Goal: Task Accomplishment & Management: Complete application form

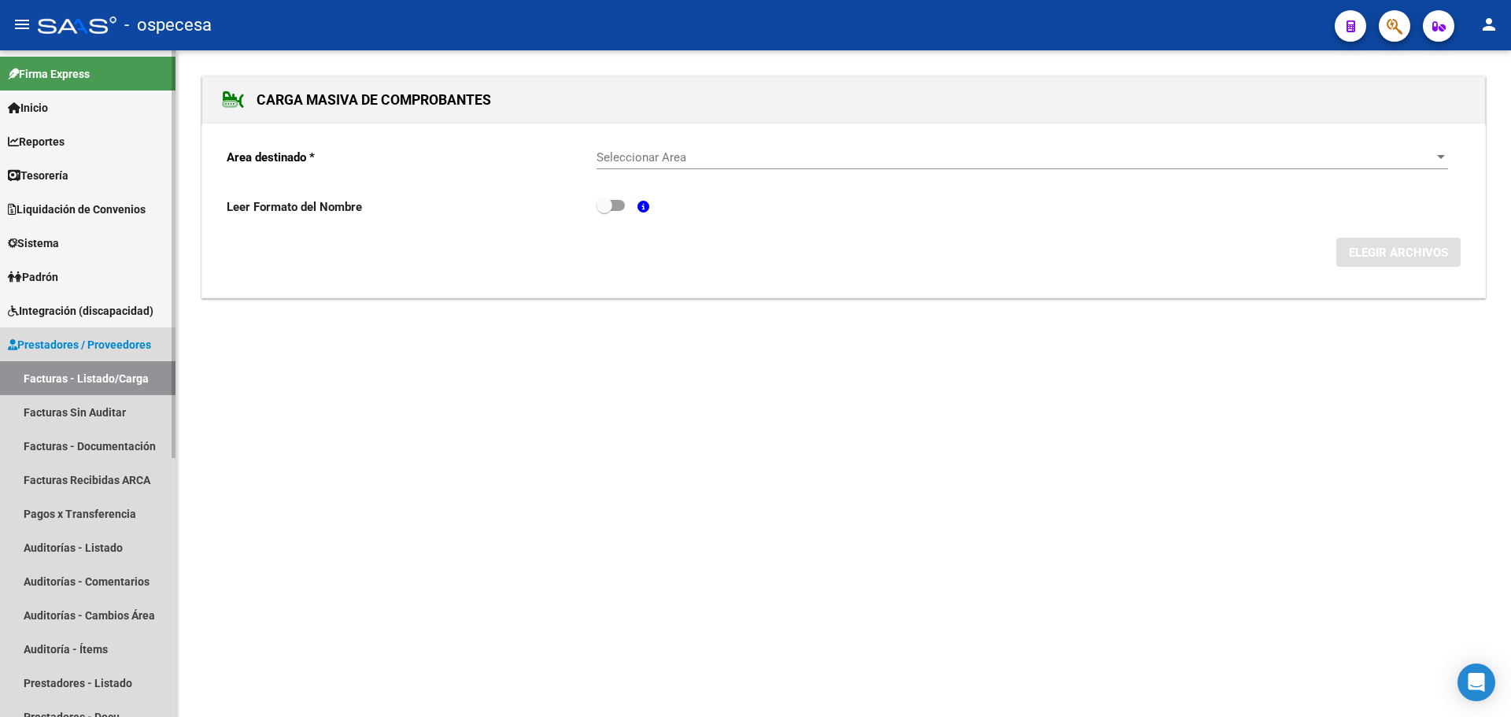
click at [102, 377] on link "Facturas - Listado/Carga" at bounding box center [87, 378] width 175 height 34
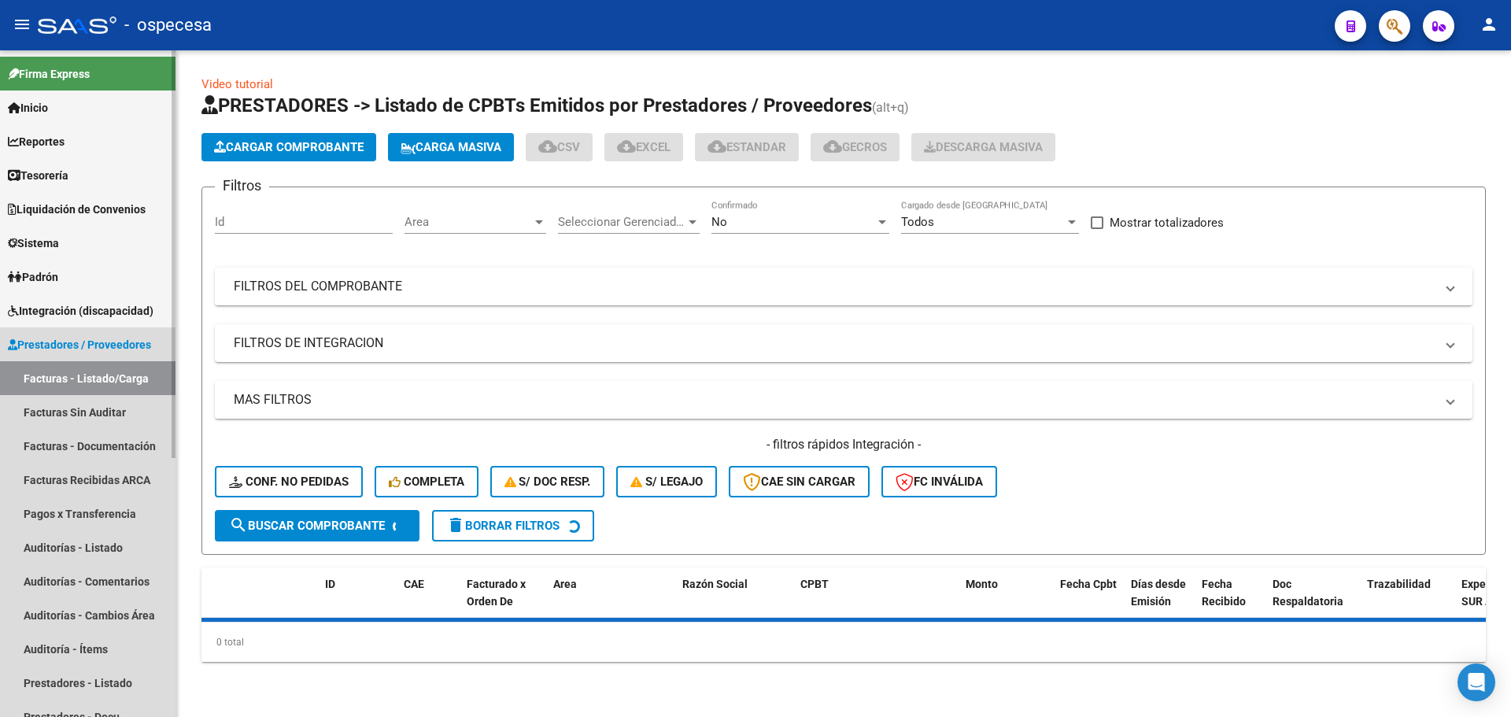
click at [102, 377] on link "Facturas - Listado/Carga" at bounding box center [87, 378] width 175 height 34
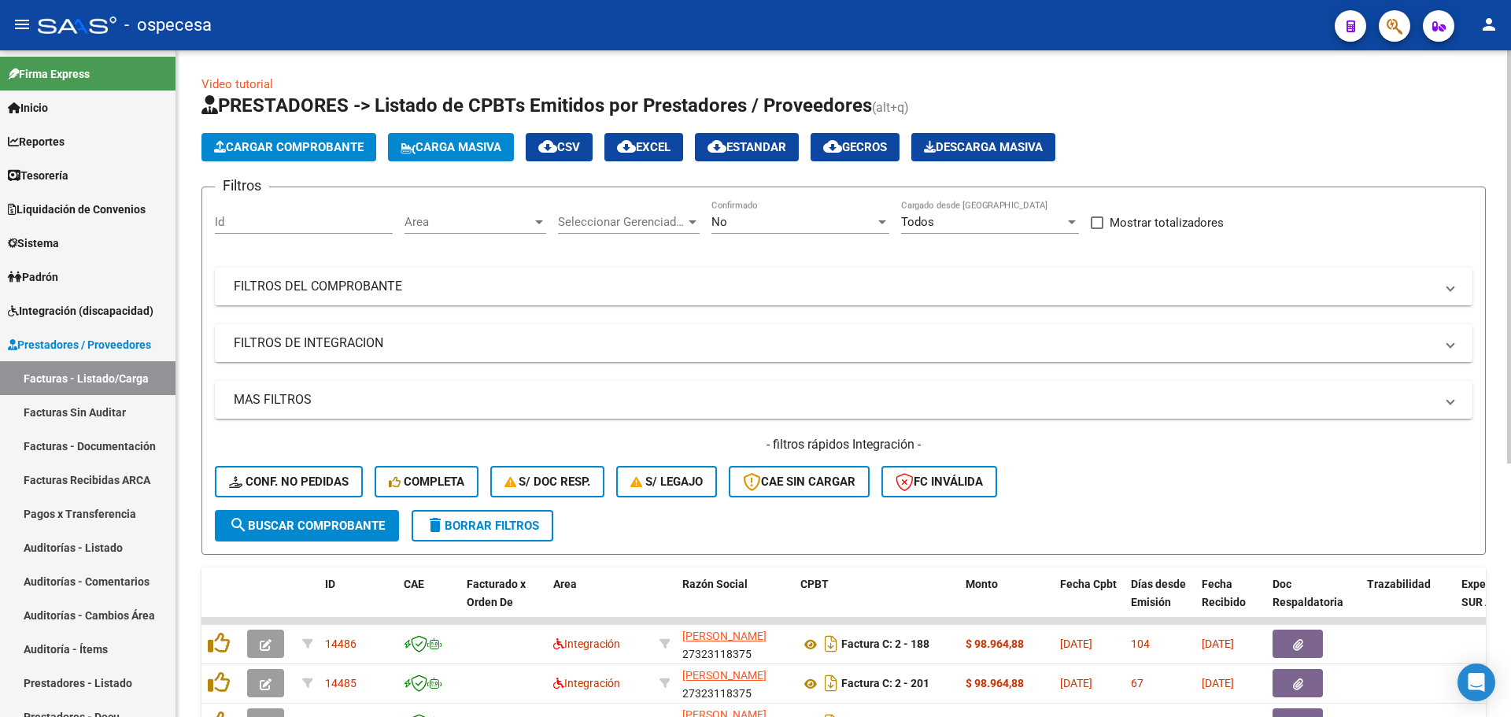
click at [436, 286] on mat-panel-title "FILTROS DEL COMPROBANTE" at bounding box center [834, 286] width 1201 height 17
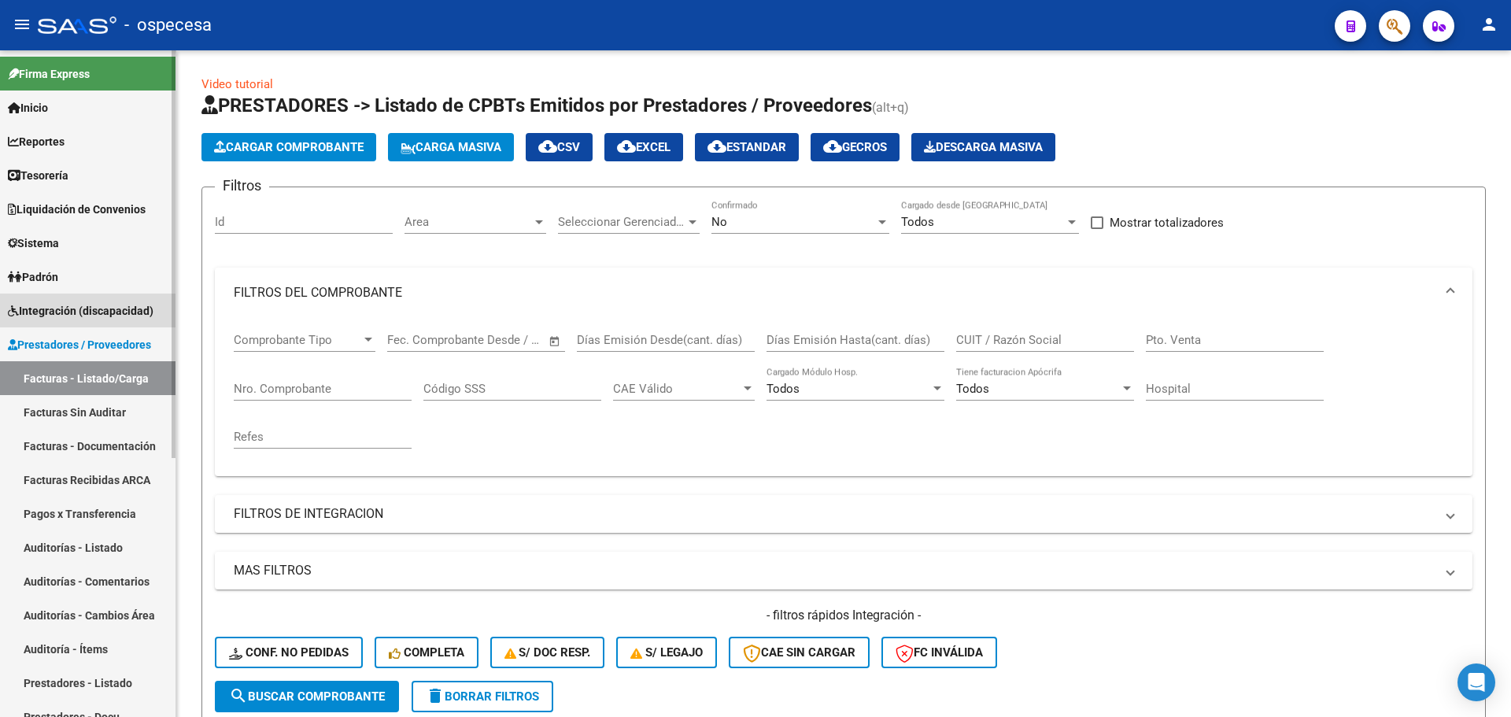
click at [65, 310] on span "Integración (discapacidad)" at bounding box center [81, 310] width 146 height 17
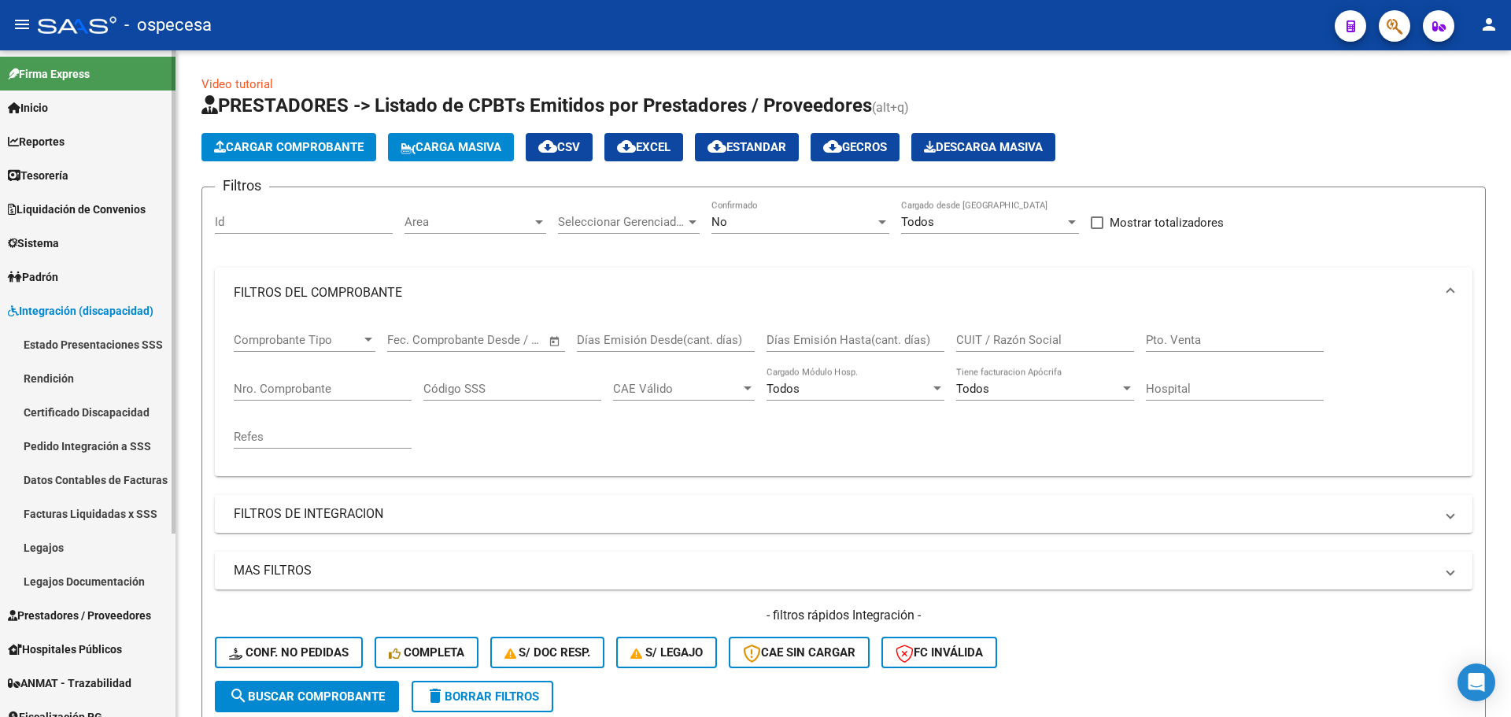
click at [76, 314] on span "Integración (discapacidad)" at bounding box center [81, 310] width 146 height 17
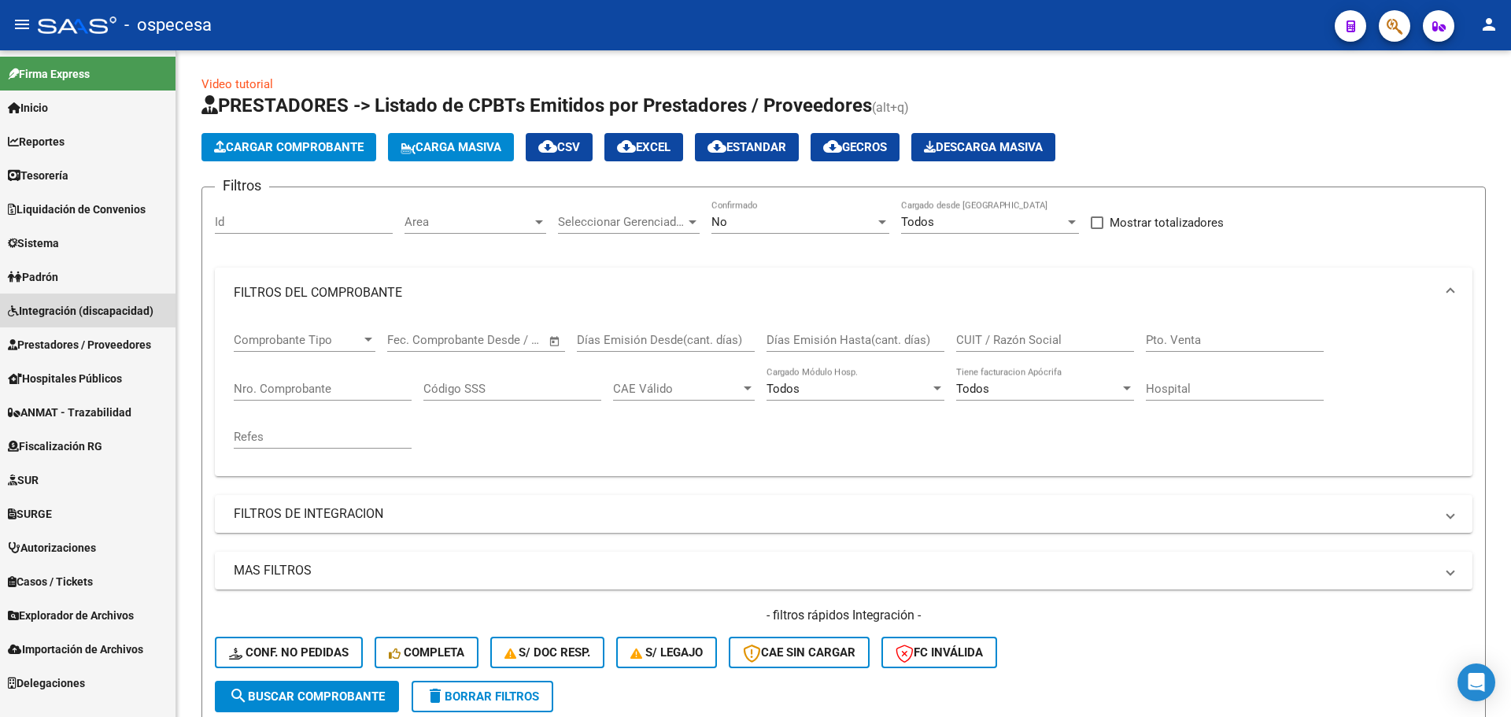
click at [76, 314] on span "Integración (discapacidad)" at bounding box center [81, 310] width 146 height 17
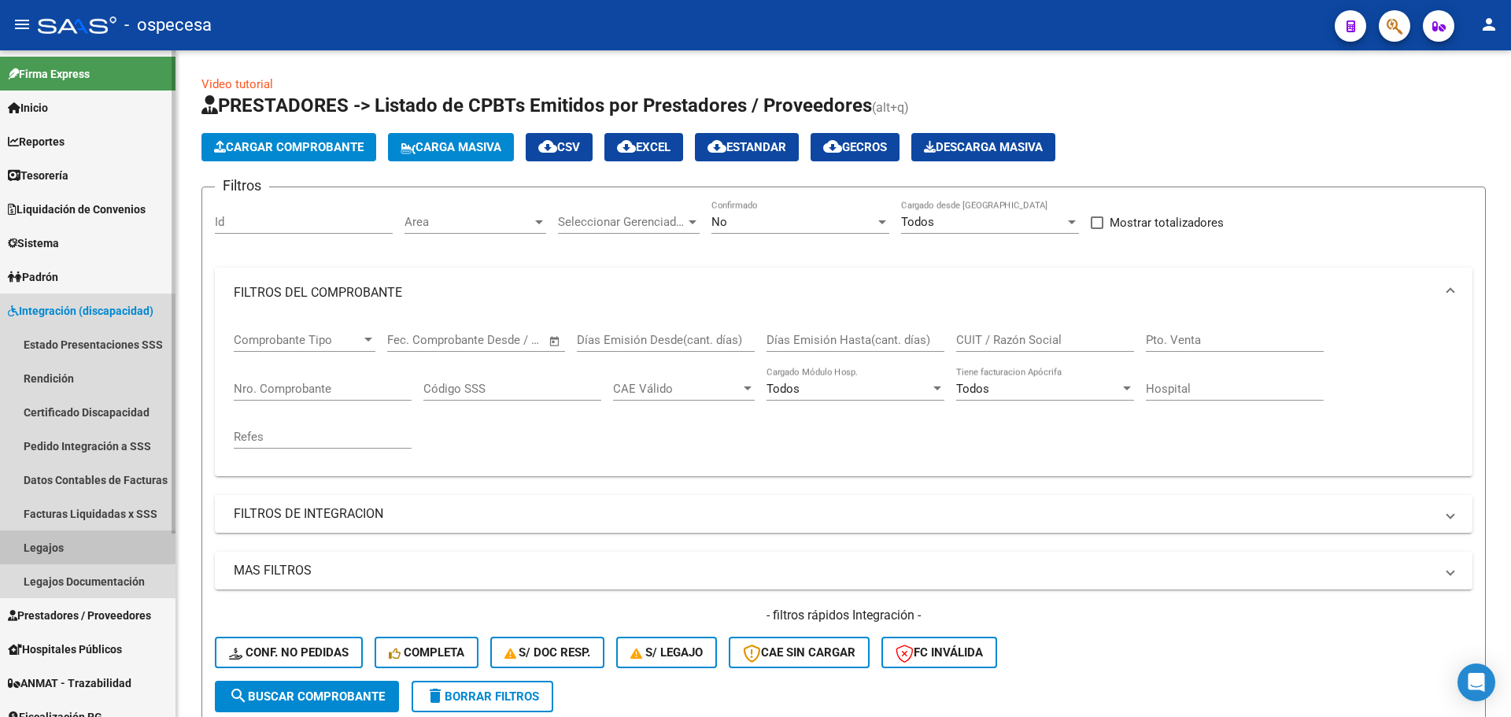
click at [57, 543] on link "Legajos" at bounding box center [87, 547] width 175 height 34
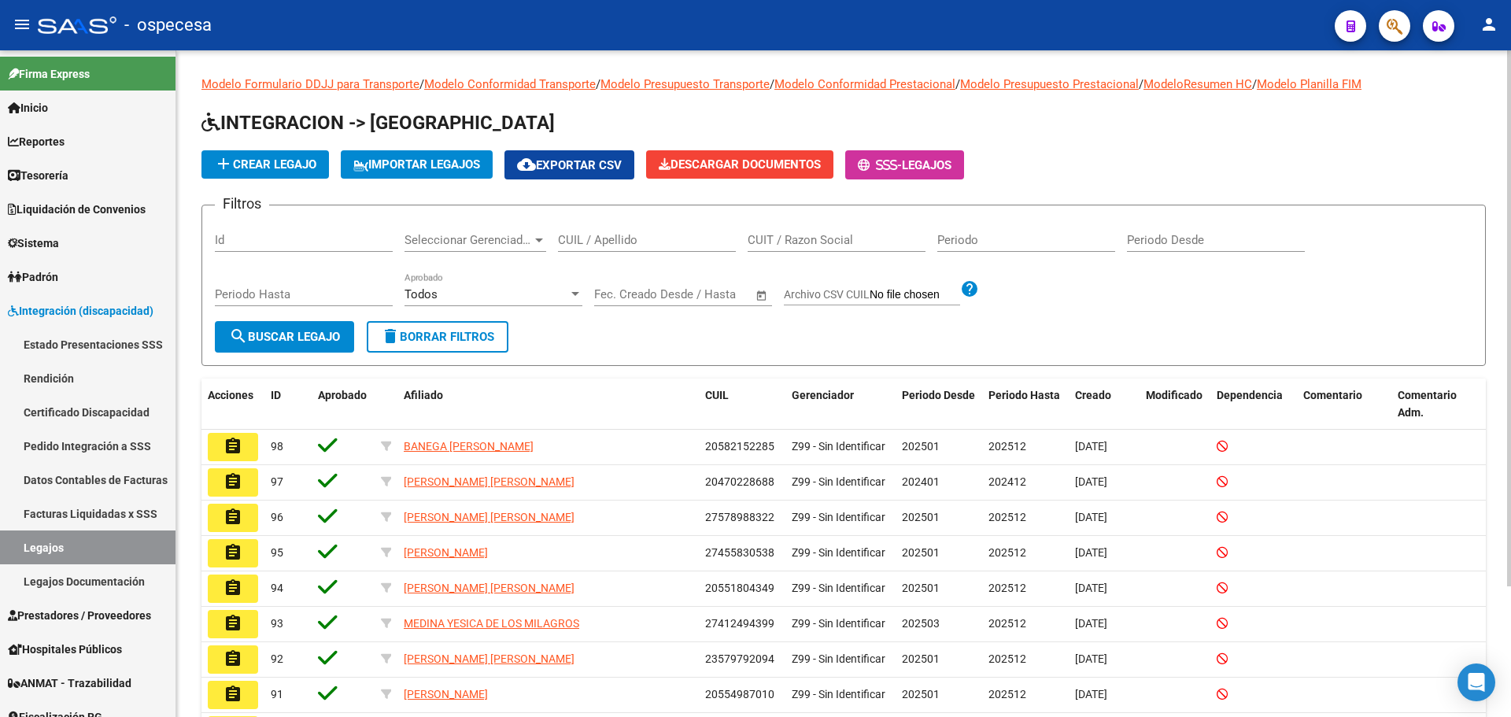
click at [611, 245] on input "CUIL / Apellido" at bounding box center [647, 240] width 178 height 14
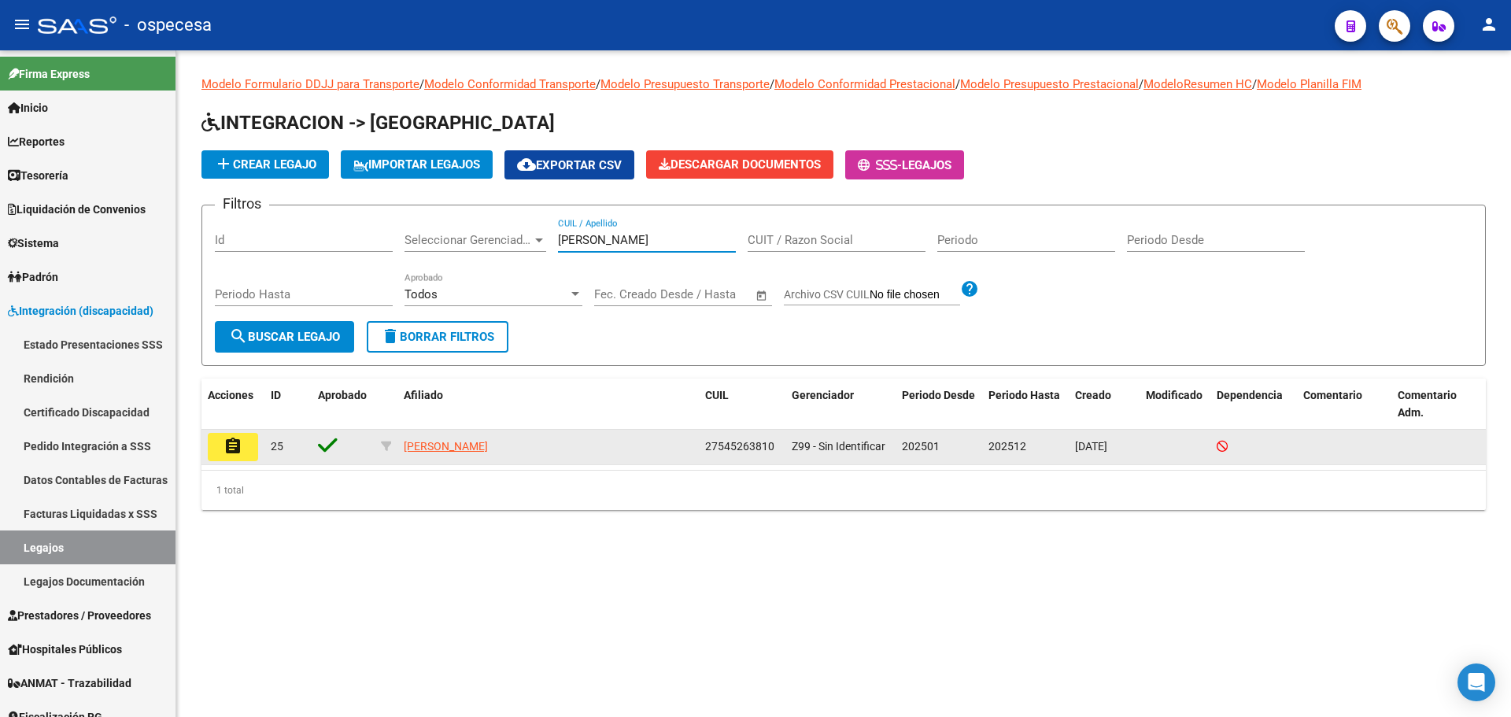
type input "[PERSON_NAME]"
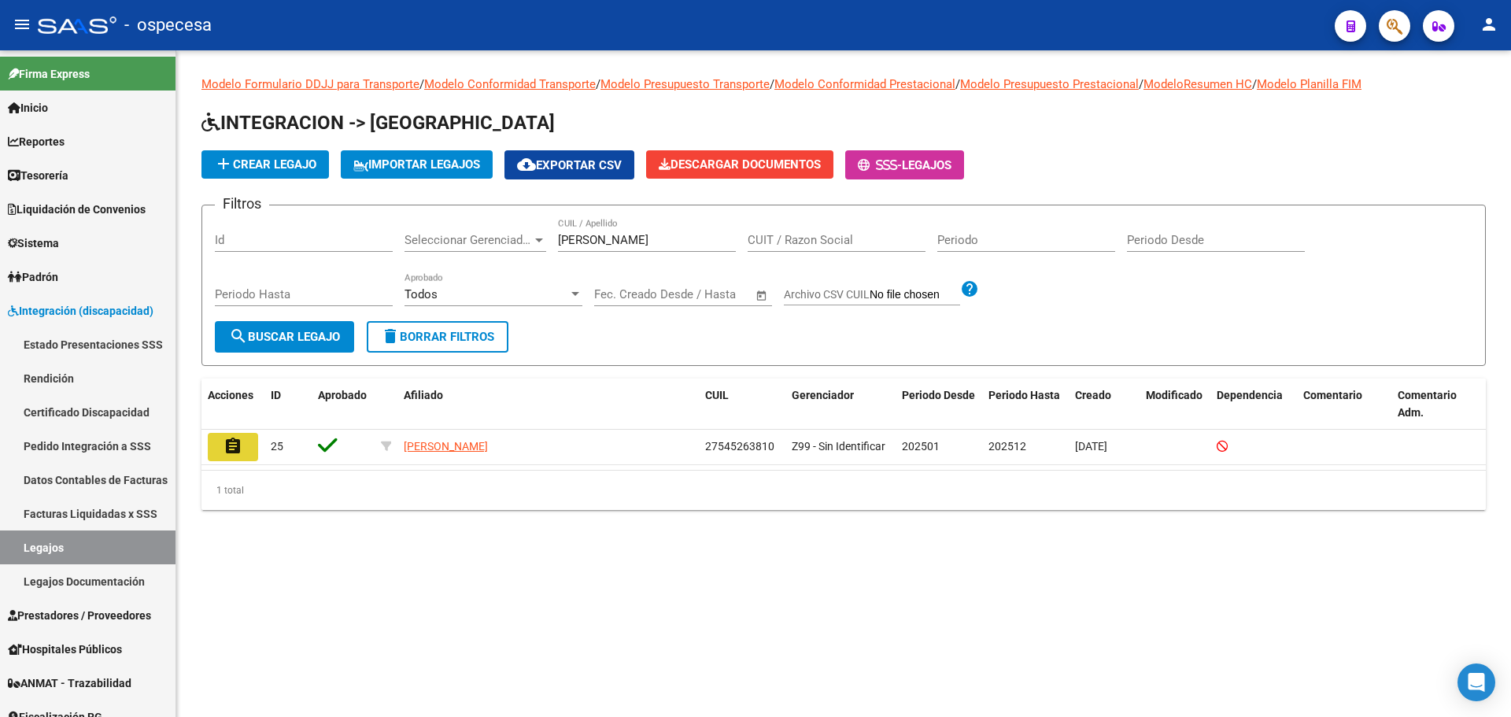
click at [249, 449] on button "assignment" at bounding box center [233, 447] width 50 height 28
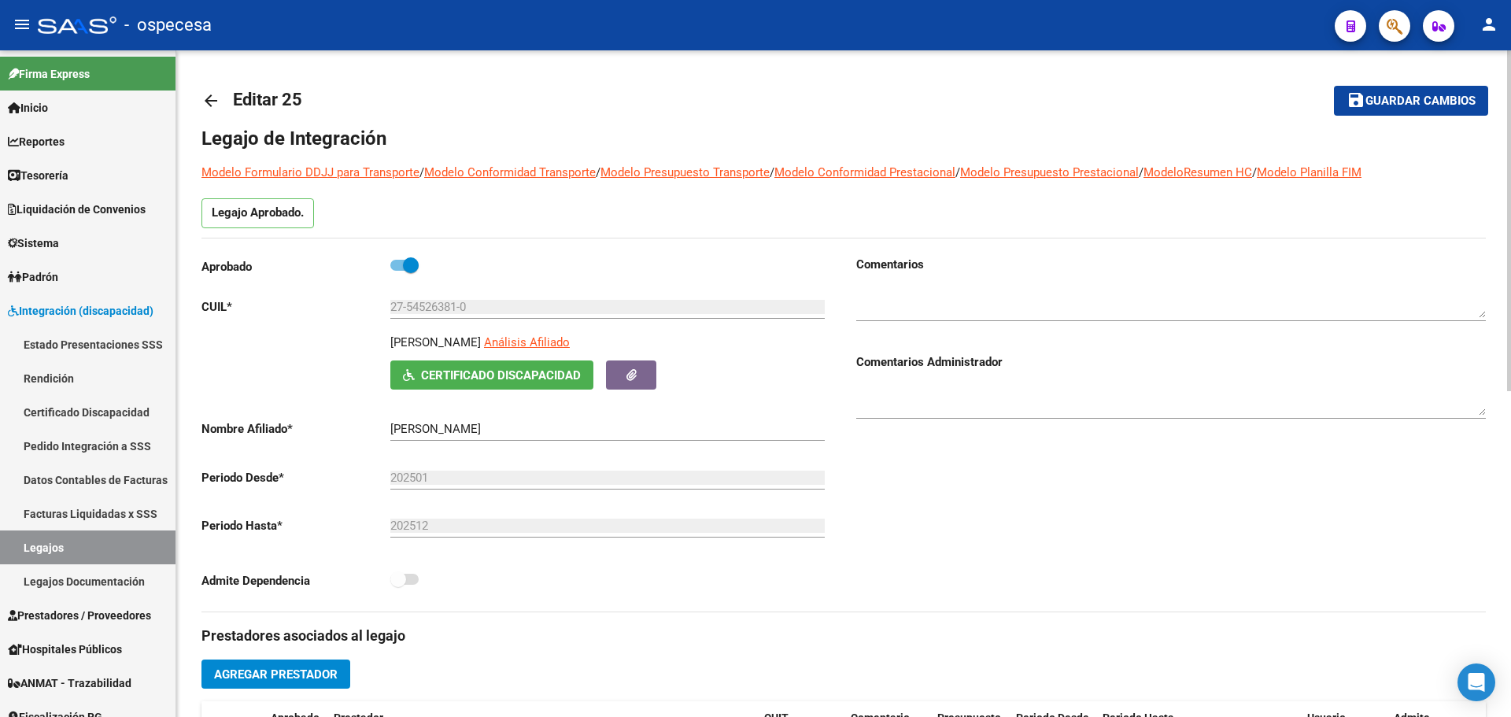
scroll to position [551, 0]
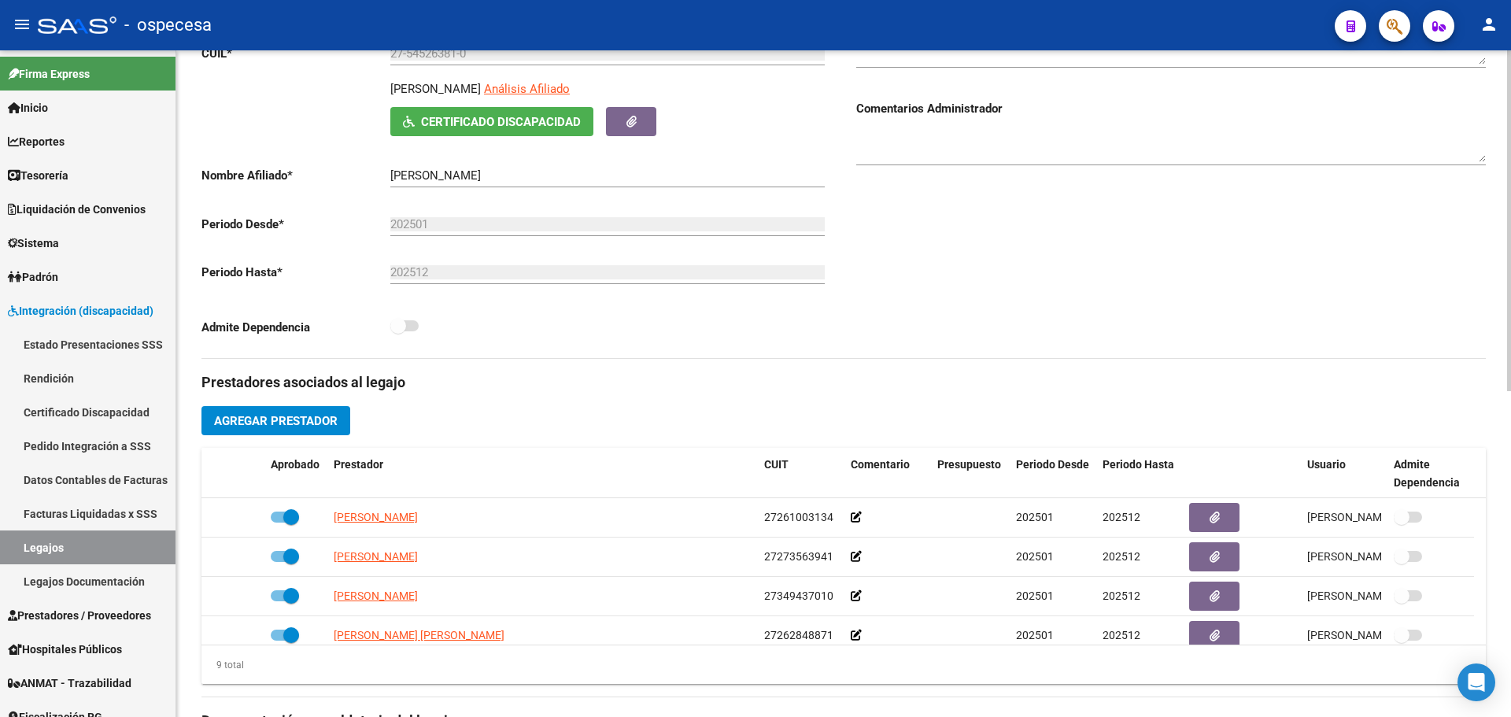
type input "[PERSON_NAME] [PERSON_NAME]"
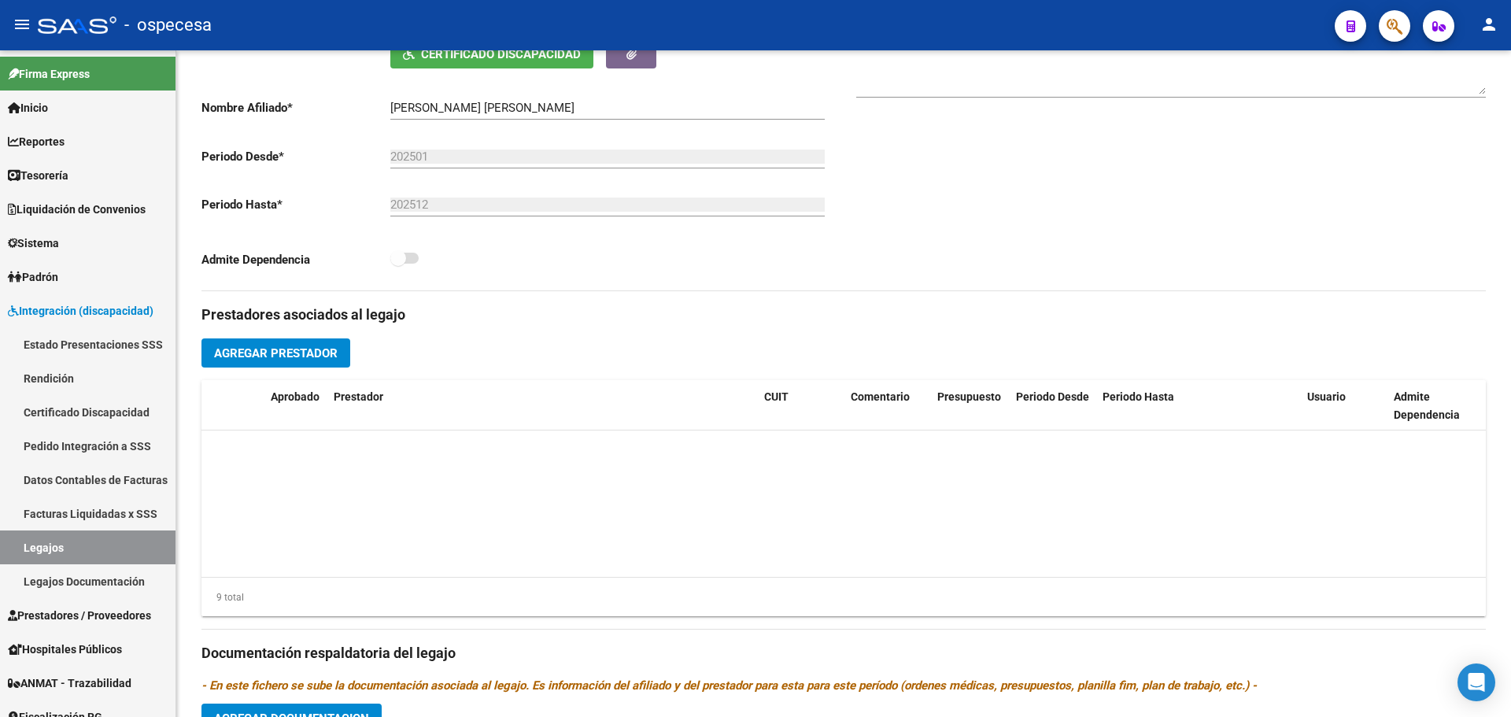
scroll to position [0, 0]
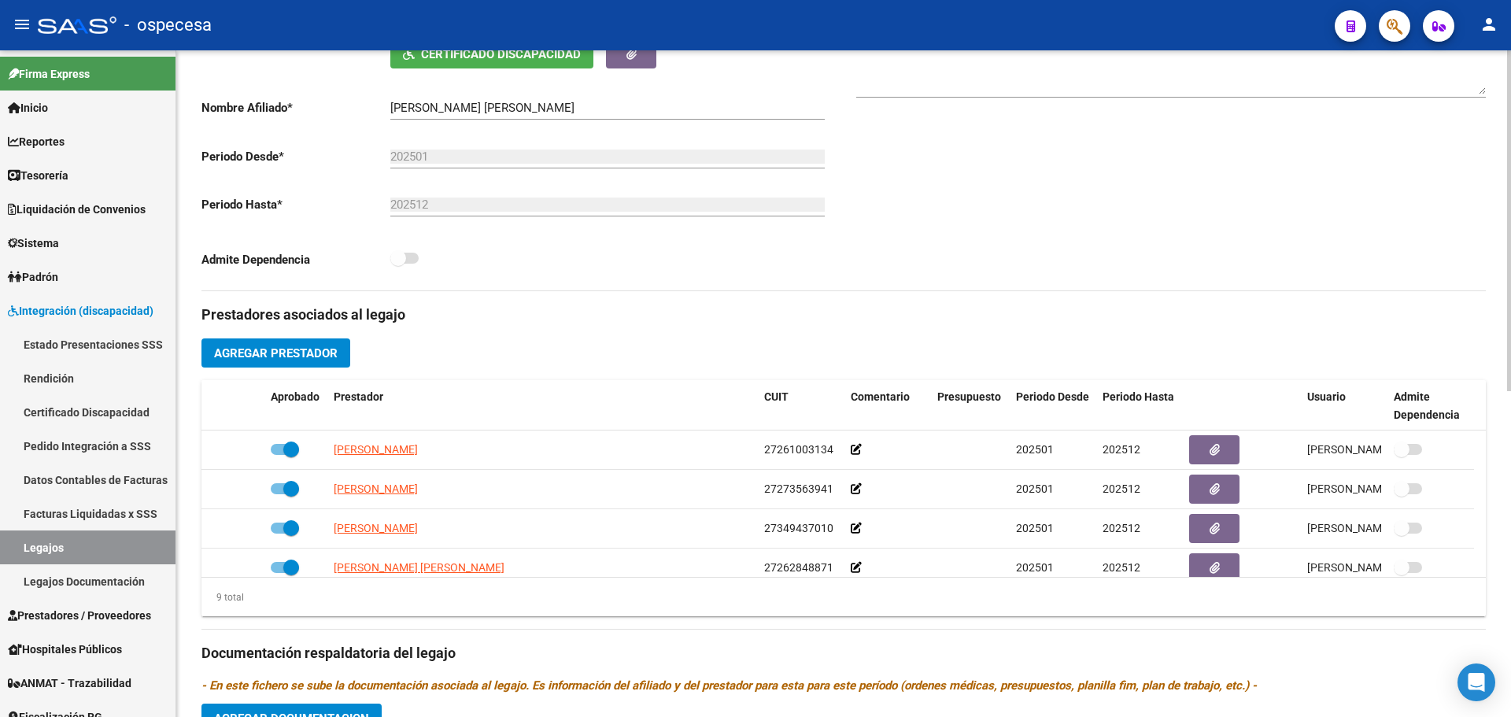
click at [301, 357] on span "Agregar Prestador" at bounding box center [276, 353] width 124 height 14
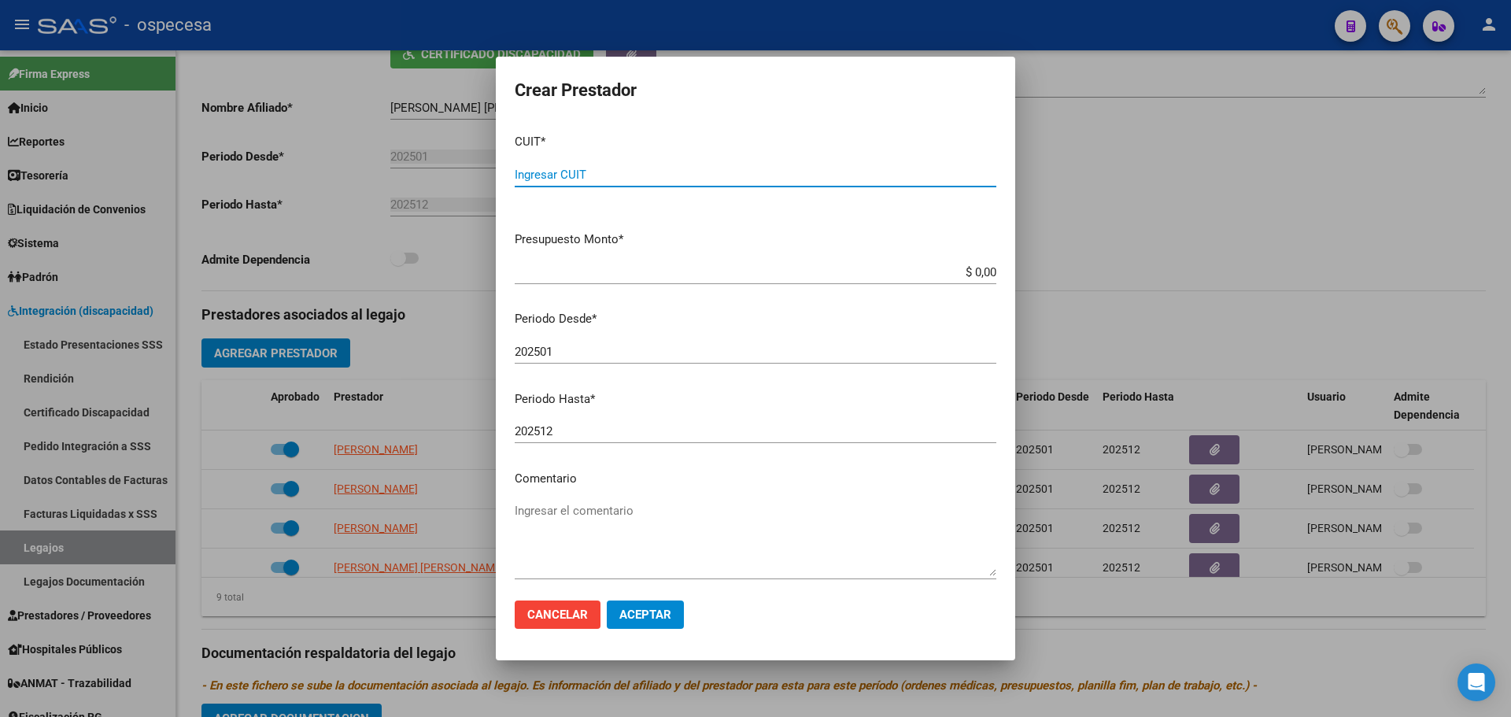
click at [648, 174] on input "Ingresar CUIT" at bounding box center [756, 175] width 482 height 14
